Goal: Ask a question

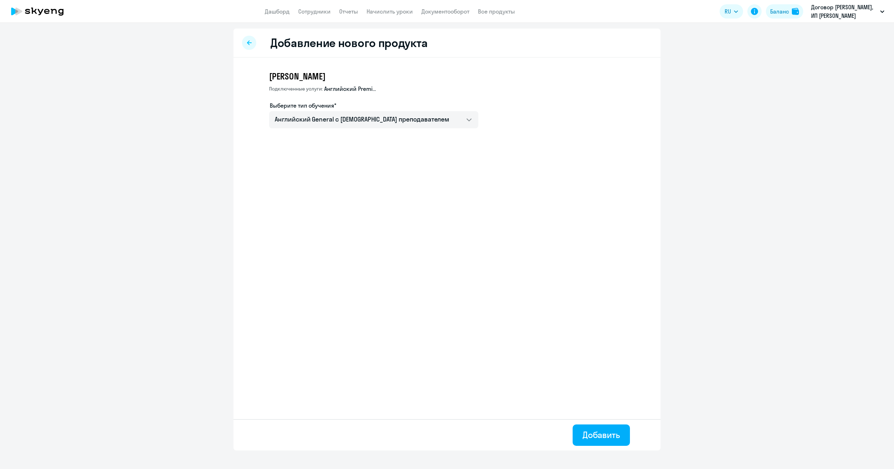
select select "english_adult_not_native_speaker"
click at [715, 125] on ng-component "Добавление нового продукта [PERSON_NAME] услуги: Английский Premium Выберите ти…" at bounding box center [447, 239] width 894 height 422
click at [870, 449] on circle at bounding box center [877, 450] width 20 height 20
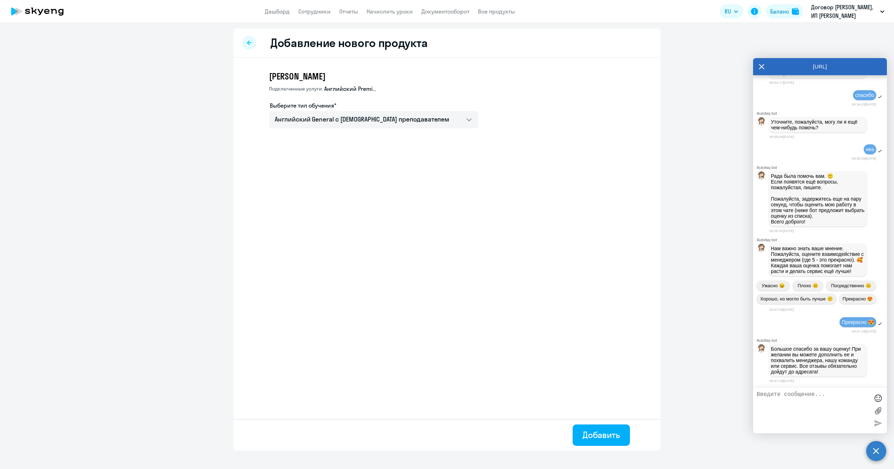
scroll to position [6457, 0]
click at [780, 144] on div "неа" at bounding box center [820, 150] width 134 height 12
click at [801, 411] on textarea at bounding box center [813, 410] width 113 height 38
paste textarea "Добрый день. У [PERSON_NAME] на балансе 3 урока и по расписанию 3 урока в недел…"
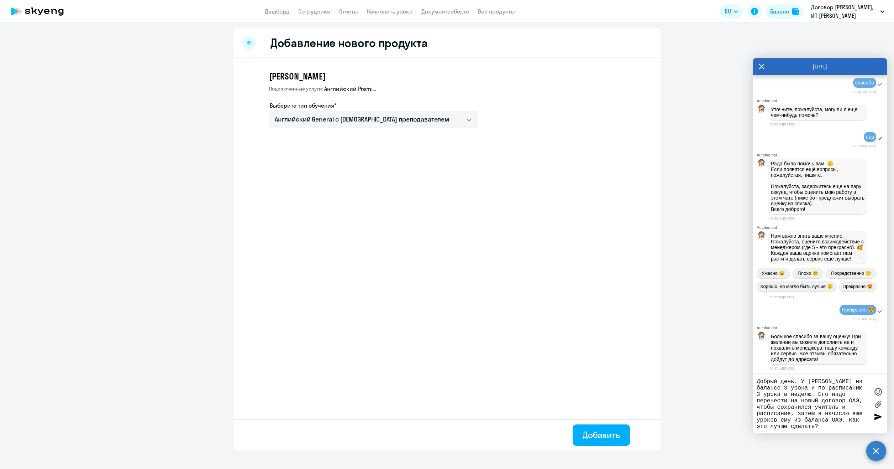
click at [804, 378] on div "Добрый день. У [PERSON_NAME] на балансе 3 урока и по расписанию 3 урока в недел…" at bounding box center [820, 404] width 134 height 58
click at [808, 382] on textarea "Добрый день. У [PERSON_NAME] на балансе 3 урока и по расписанию 3 урока в недел…" at bounding box center [813, 403] width 113 height 51
click at [828, 421] on textarea "Добрый день. У сотрудника [PERSON_NAME] на балансе 3 урока и по расписанию 3 ур…" at bounding box center [813, 403] width 113 height 51
click at [826, 427] on textarea "Добрый день. У сотрудника [PERSON_NAME] на балансе 3 урока и по расписанию 3 ур…" at bounding box center [813, 403] width 113 height 51
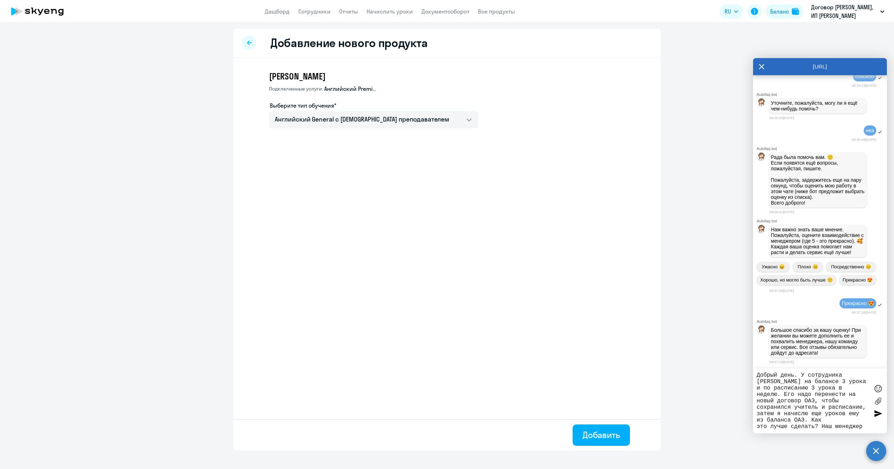
scroll to position [6, 0]
paste textarea "[PERSON_NAME] Skyeng manager 202408"
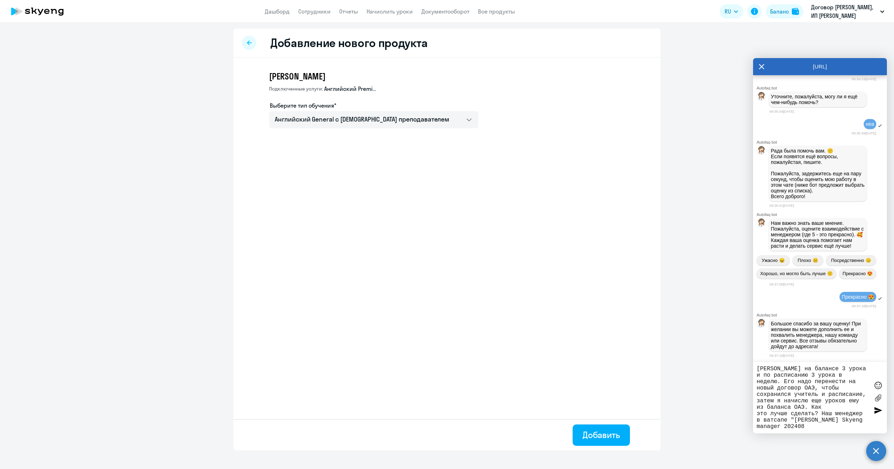
click at [819, 413] on textarea "Добрый день. У сотрудника [PERSON_NAME] на балансе 3 урока и по расписанию 3 ур…" at bounding box center [813, 397] width 113 height 64
click at [830, 418] on textarea "Добрый день. У сотрудника [PERSON_NAME] на балансе 3 урока и по расписанию 3 ур…" at bounding box center [813, 397] width 113 height 64
drag, startPoint x: 767, startPoint y: 426, endPoint x: 835, endPoint y: 425, distance: 67.3
click at [835, 426] on textarea "Добрый день. У сотрудника [PERSON_NAME] на балансе 3 урока и по расписанию 3 ур…" at bounding box center [813, 397] width 113 height 64
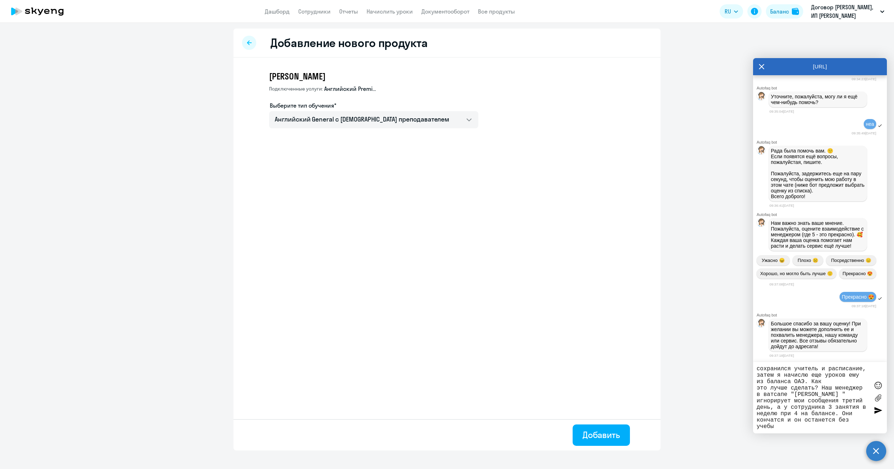
type textarea "Добрый день. У сотрудника [PERSON_NAME] на балансе 3 урока и по расписанию 3 ур…"
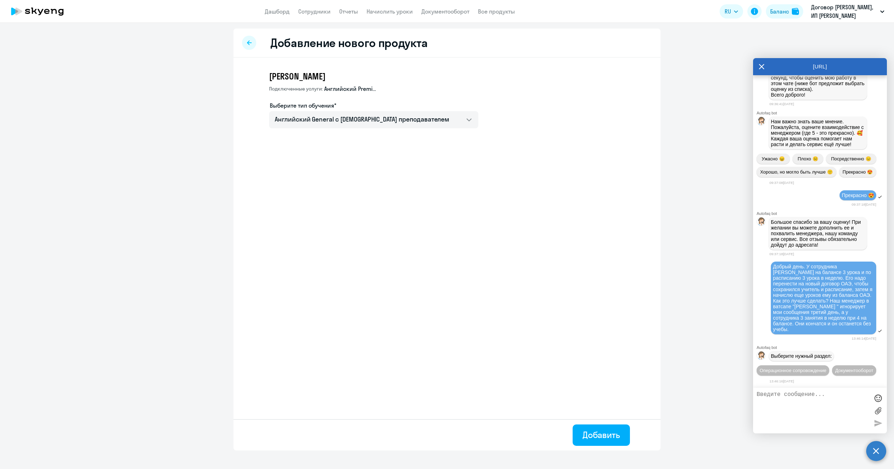
scroll to position [6597, 0]
click at [821, 367] on span "Операционное сопровождение" at bounding box center [793, 369] width 67 height 5
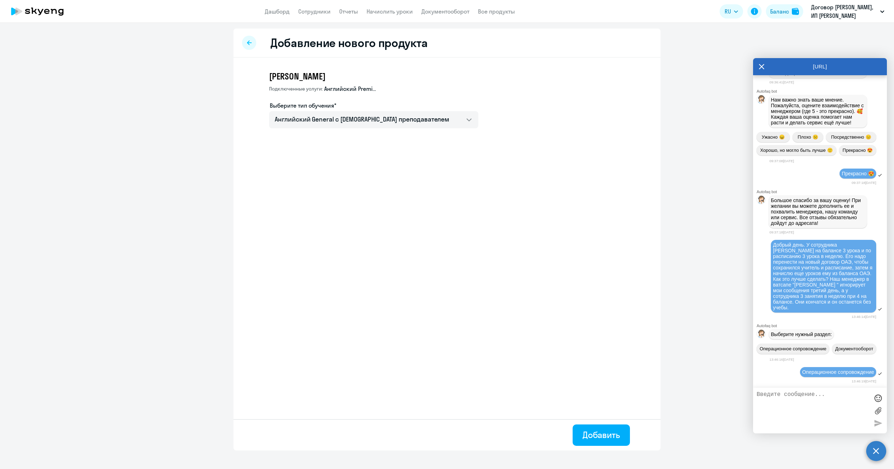
scroll to position [6662, 0]
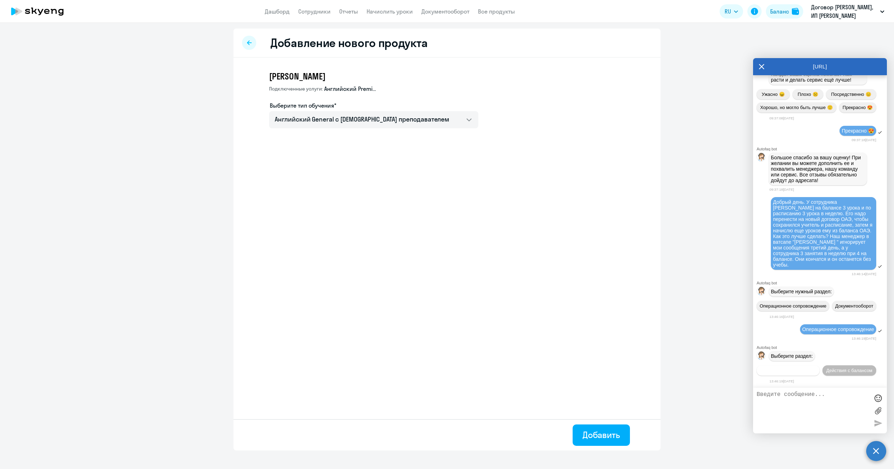
click at [804, 370] on span "Действия по сотрудникам" at bounding box center [788, 369] width 55 height 5
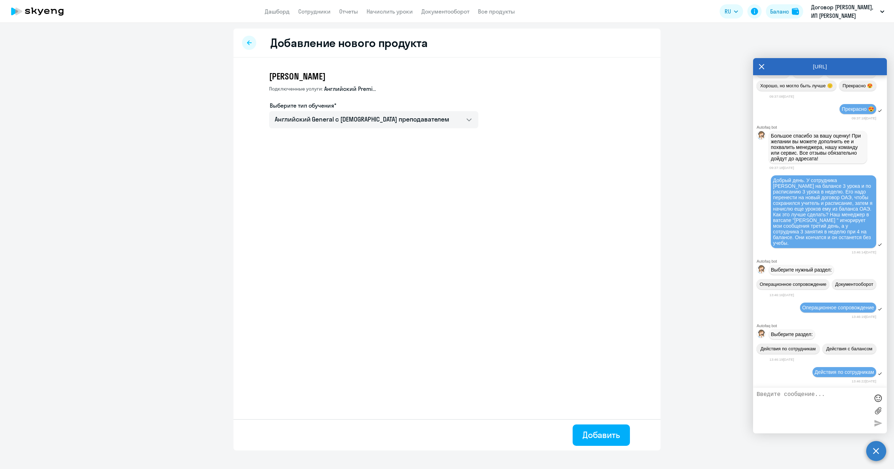
scroll to position [6767, 0]
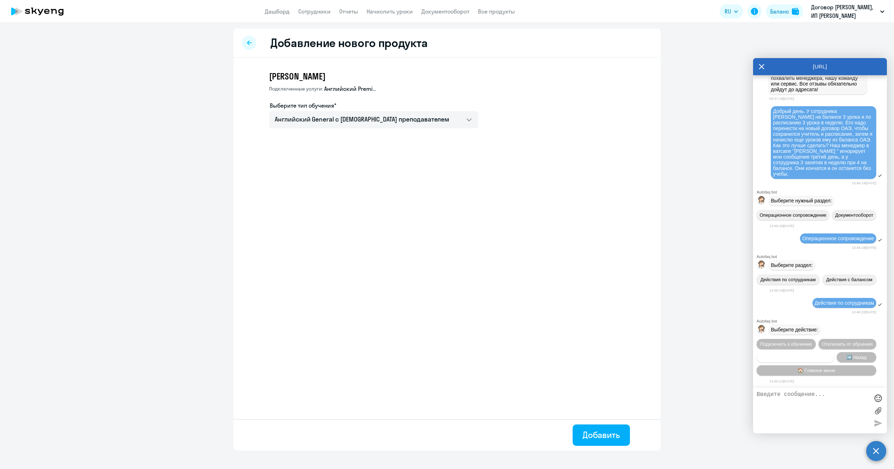
click at [817, 356] on span "Сотруднику нужна помощь" at bounding box center [796, 356] width 58 height 5
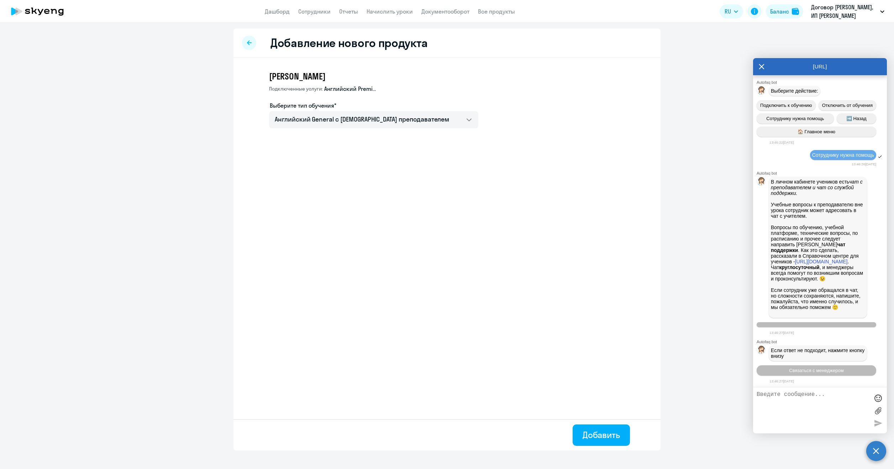
scroll to position [7013, 0]
click at [819, 371] on span "Связаться с менеджером" at bounding box center [816, 369] width 54 height 5
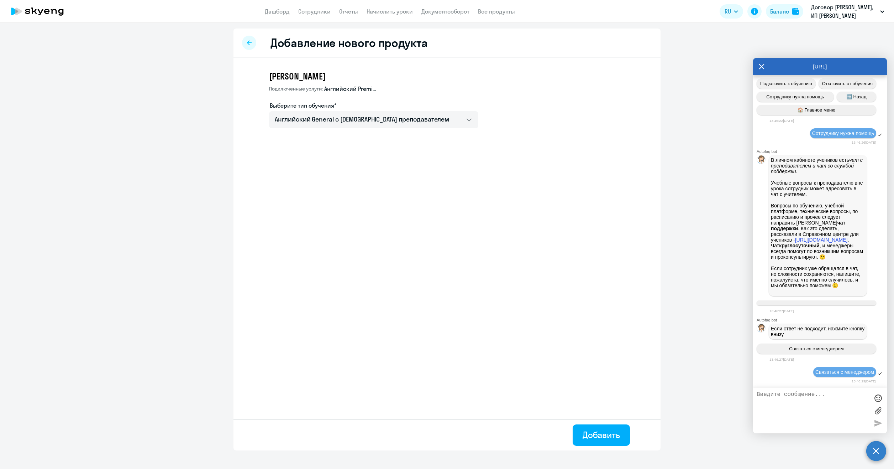
click at [793, 400] on textarea at bounding box center [813, 410] width 113 height 38
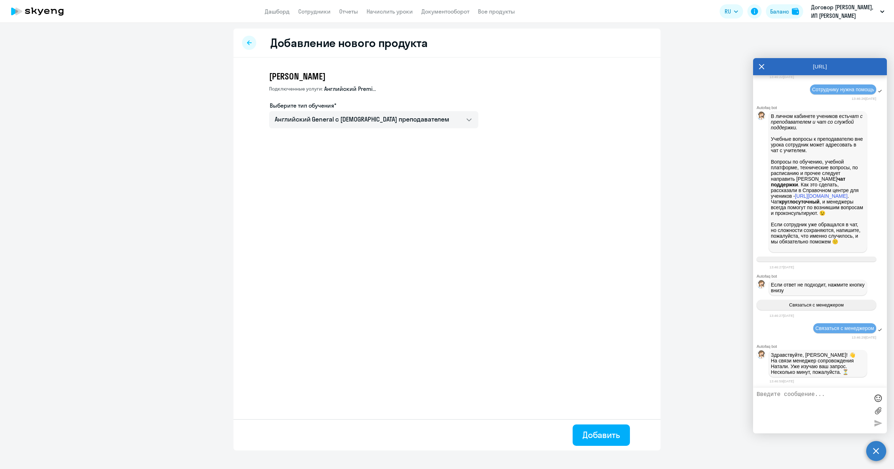
scroll to position [7081, 0]
click at [799, 417] on textarea at bounding box center [813, 410] width 113 height 38
type textarea "я не вижу"
type textarea "я [PERSON_NAME]"
click at [476, 194] on div "Добавление нового продукта [PERSON_NAME] услуги: Английский Premium Выберите ти…" at bounding box center [447, 239] width 427 height 422
